Goal: Transaction & Acquisition: Download file/media

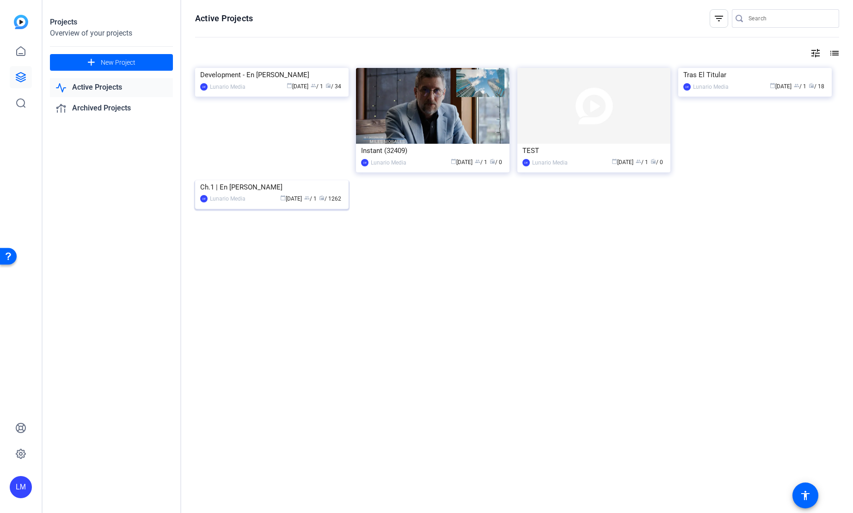
click at [237, 194] on div "Ch.1 | En [PERSON_NAME]" at bounding box center [271, 187] width 143 height 14
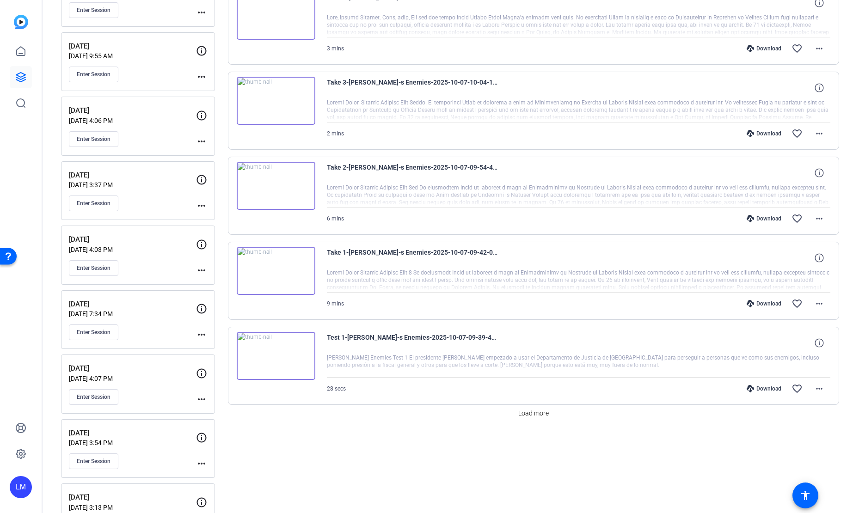
scroll to position [568, 0]
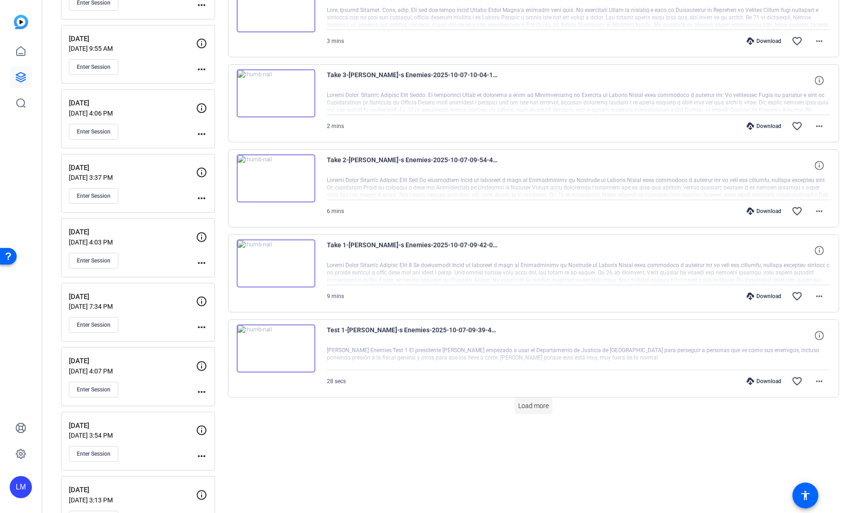
click at [523, 403] on span "Load more" at bounding box center [534, 407] width 31 height 10
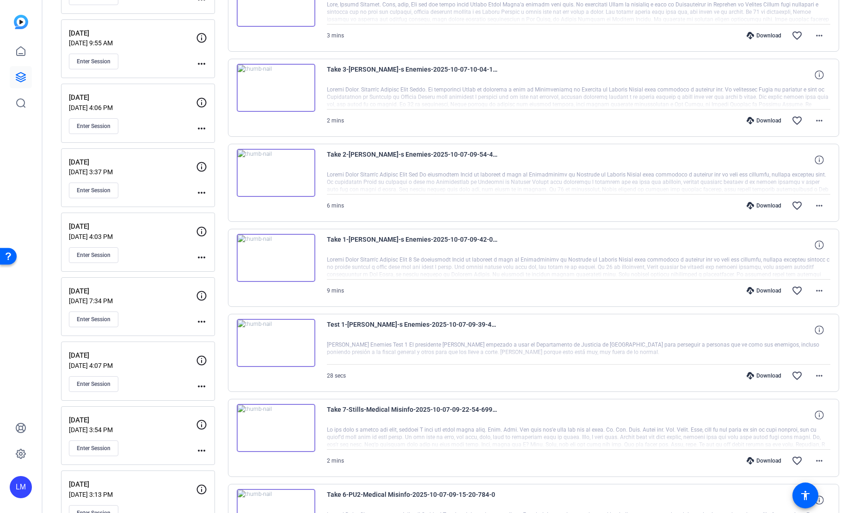
scroll to position [575, 0]
click at [757, 372] on div "Download" at bounding box center [764, 374] width 44 height 7
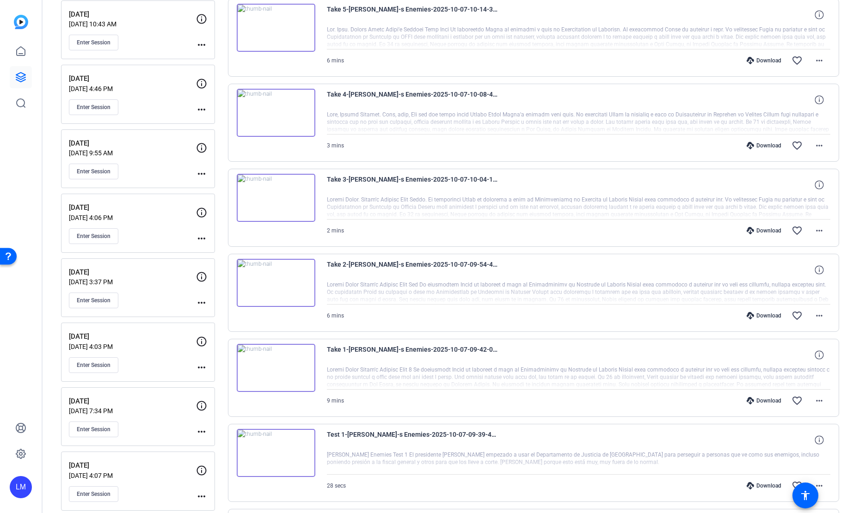
scroll to position [443, 0]
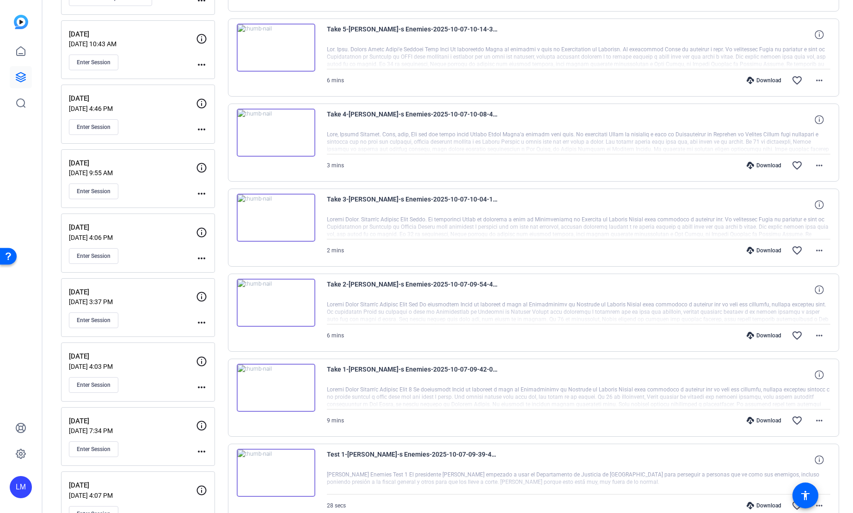
click at [760, 421] on div "Download" at bounding box center [764, 420] width 44 height 7
click at [768, 334] on div "Download" at bounding box center [764, 335] width 44 height 7
click at [763, 248] on div "Download" at bounding box center [764, 250] width 44 height 7
click at [766, 166] on div "Download" at bounding box center [764, 165] width 44 height 7
click at [763, 81] on div "Download" at bounding box center [764, 80] width 44 height 7
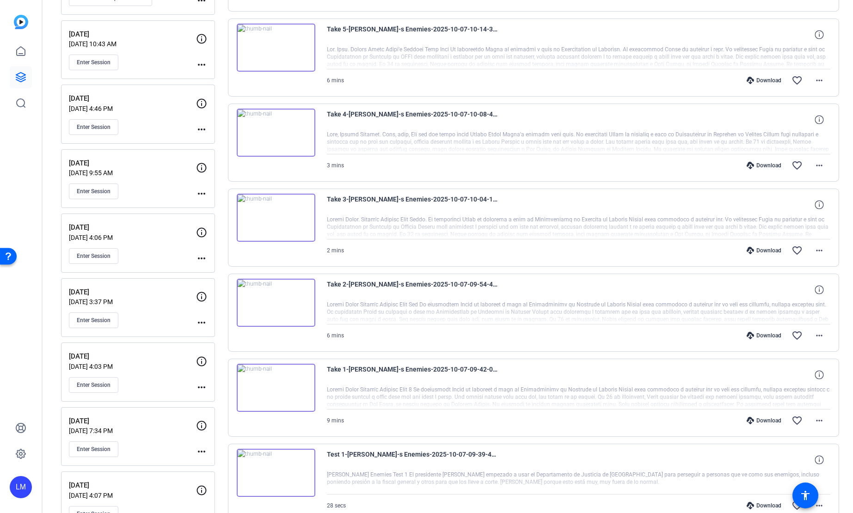
click at [192, 253] on div "Enter Session" at bounding box center [132, 256] width 127 height 16
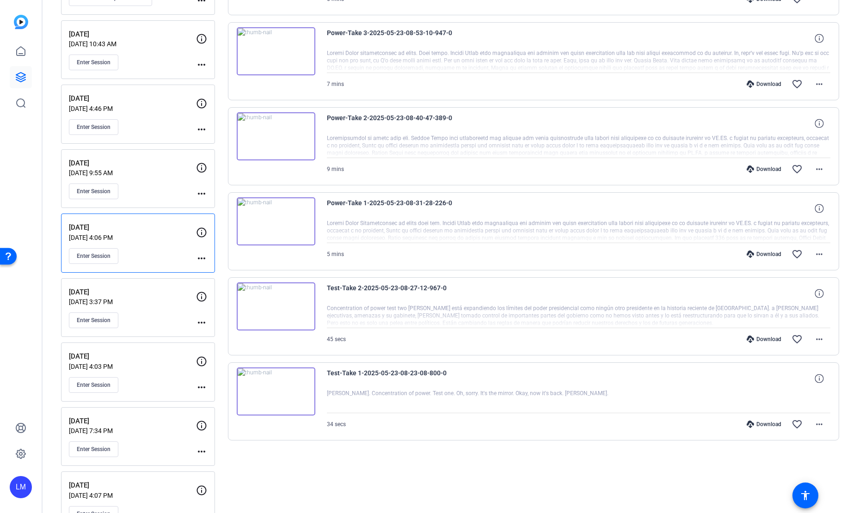
click at [528, 19] on div "Power-Take 7 Thumbnails-2025-05-23-09-43-17-502-0 3 mins Download favorite_bord…" at bounding box center [534, 61] width 612 height 759
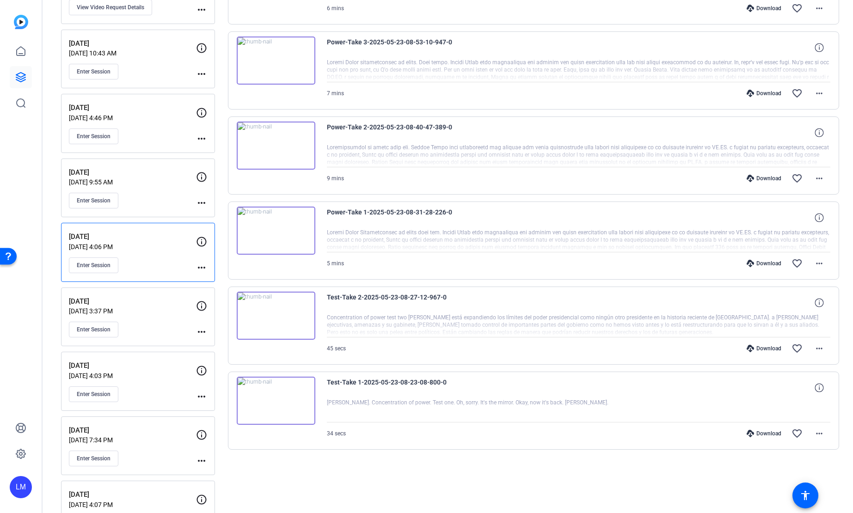
scroll to position [434, 0]
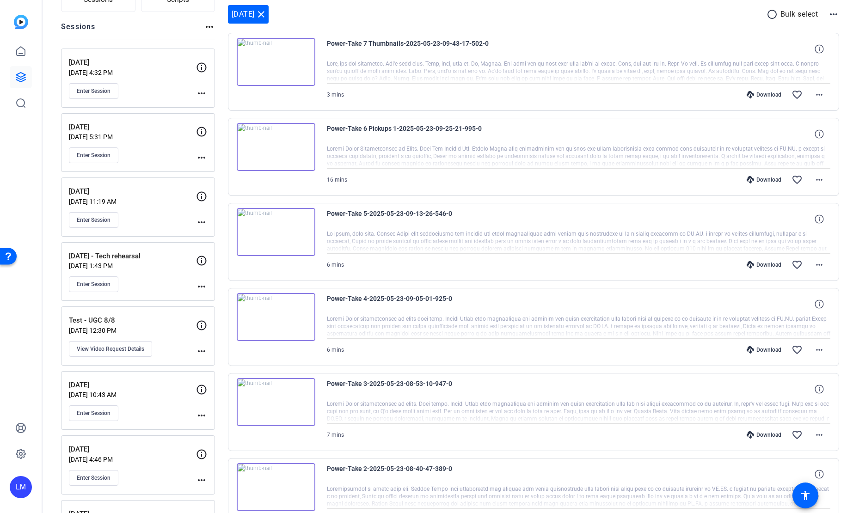
scroll to position [0, 0]
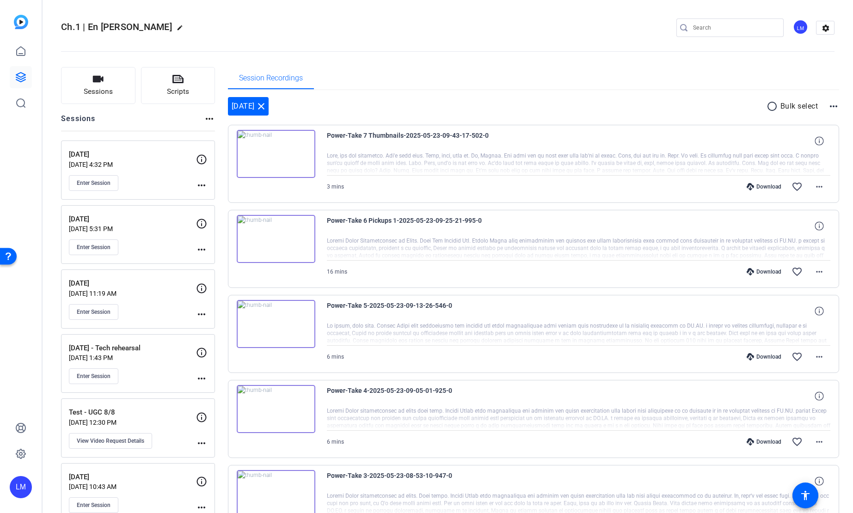
click at [167, 165] on p "[DATE] 4:32 PM" at bounding box center [132, 164] width 127 height 7
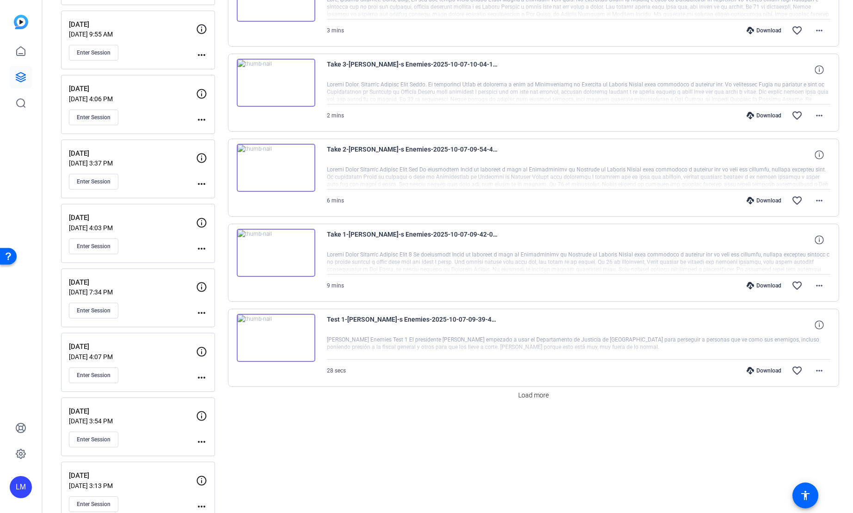
scroll to position [593, 0]
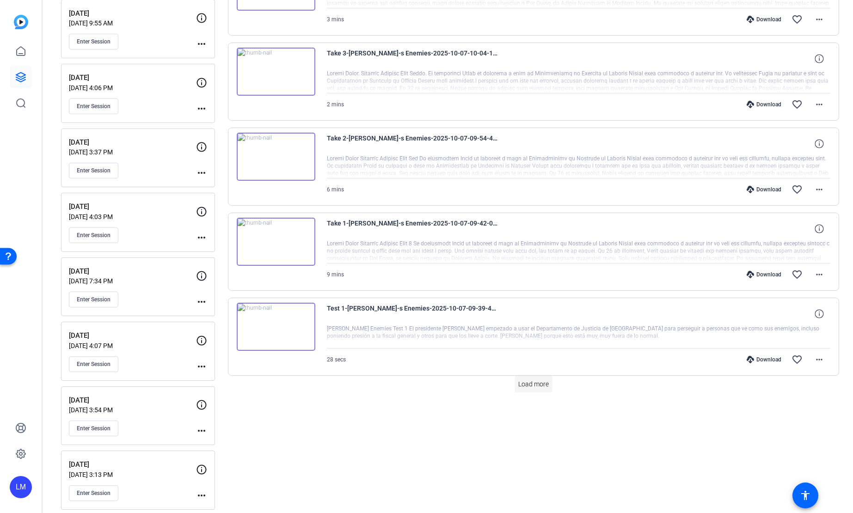
click at [528, 383] on span "Load more" at bounding box center [534, 385] width 31 height 10
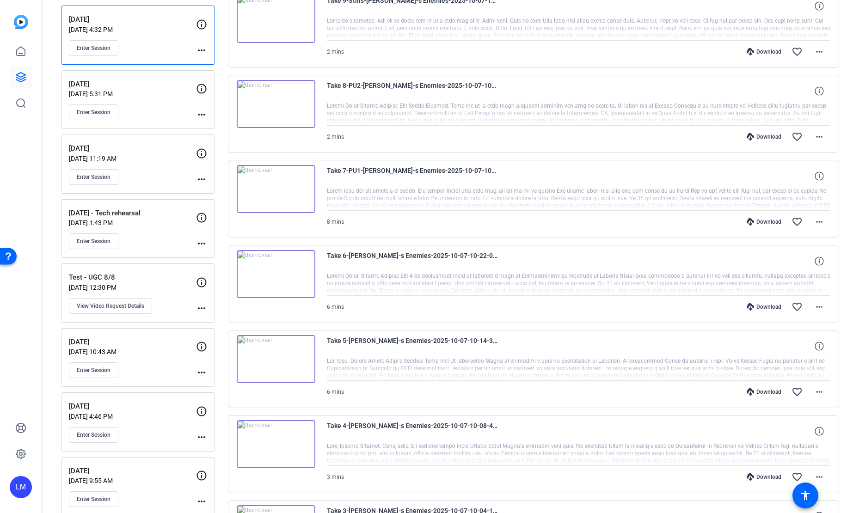
scroll to position [117, 0]
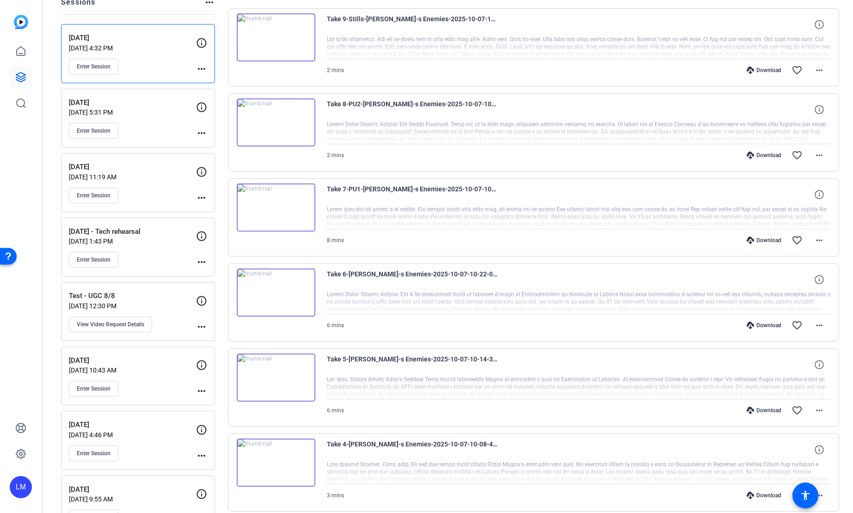
click at [761, 325] on div "Download" at bounding box center [764, 325] width 44 height 7
click at [760, 241] on div "Download" at bounding box center [764, 240] width 44 height 7
click at [581, 77] on div "Download favorite_border more_horiz" at bounding box center [654, 70] width 353 height 22
click at [591, 68] on div "Download favorite_border more_horiz" at bounding box center [654, 70] width 353 height 22
click at [557, 105] on div "Take 8-PU2-[PERSON_NAME]-s Enemies-2025-10-07-10-44-13-474-0" at bounding box center [579, 110] width 504 height 22
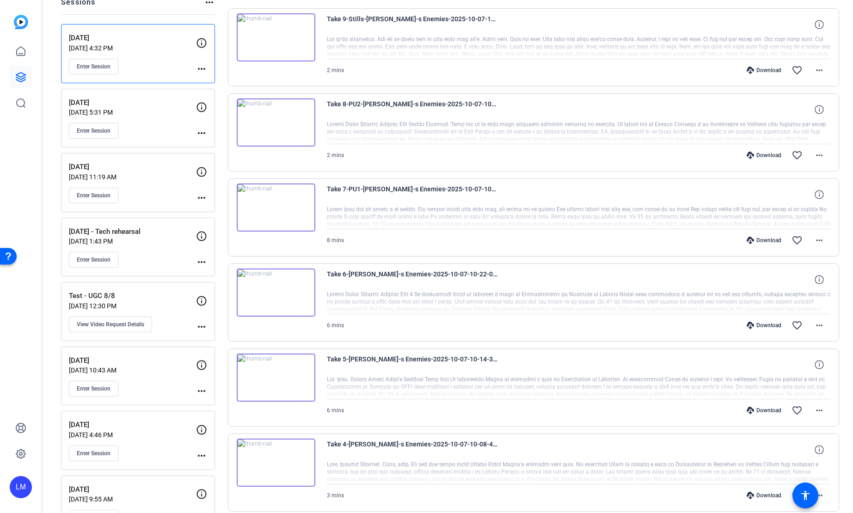
click at [760, 156] on div "Download" at bounding box center [764, 155] width 44 height 7
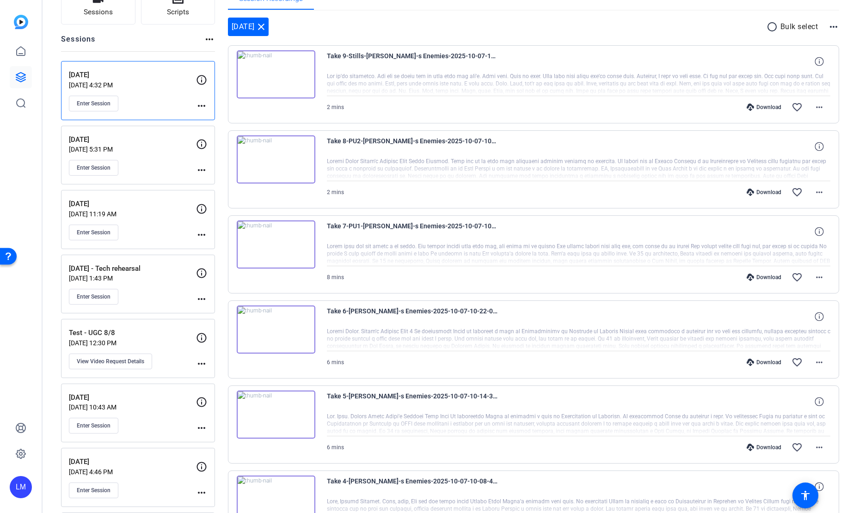
scroll to position [79, 0]
click at [766, 108] on div "Download" at bounding box center [764, 107] width 44 height 7
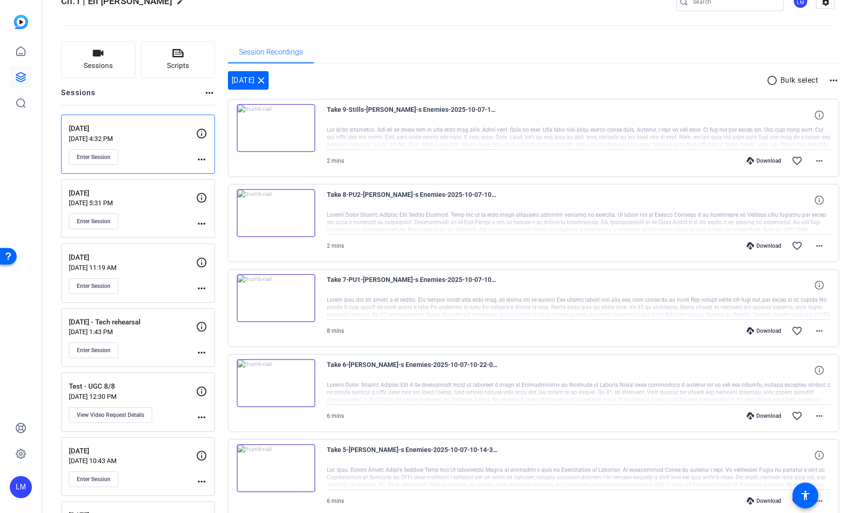
scroll to position [0, 0]
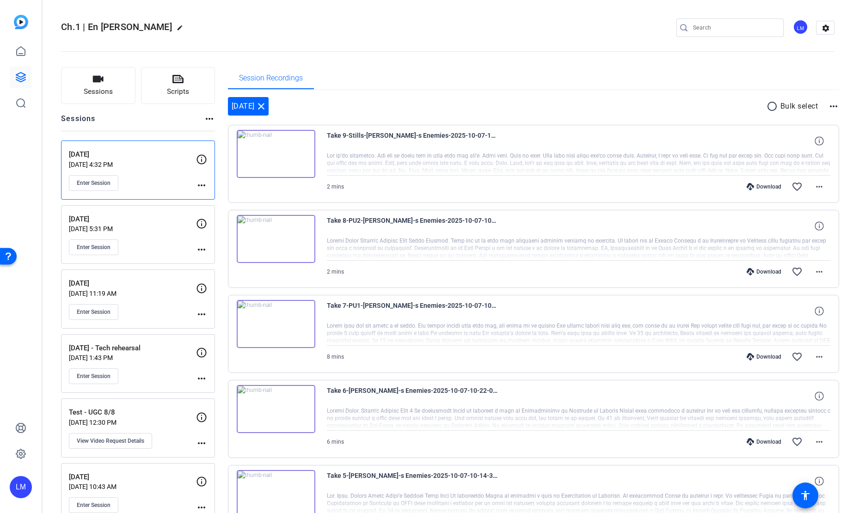
click at [523, 105] on div "[DATE] close radio_button_unchecked Bulk select more_horiz" at bounding box center [534, 106] width 612 height 19
